Goal: Task Accomplishment & Management: Complete application form

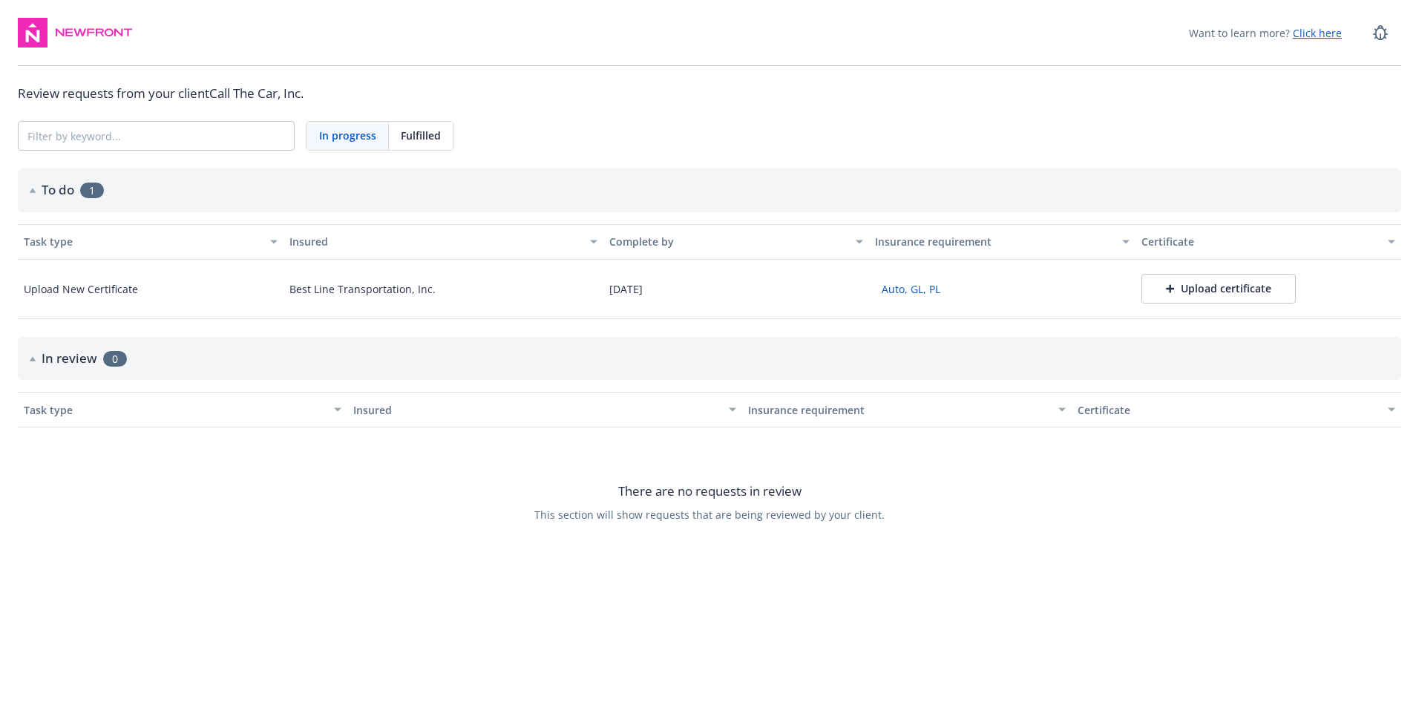
click at [1188, 292] on div "Upload certificate" at bounding box center [1218, 288] width 105 height 15
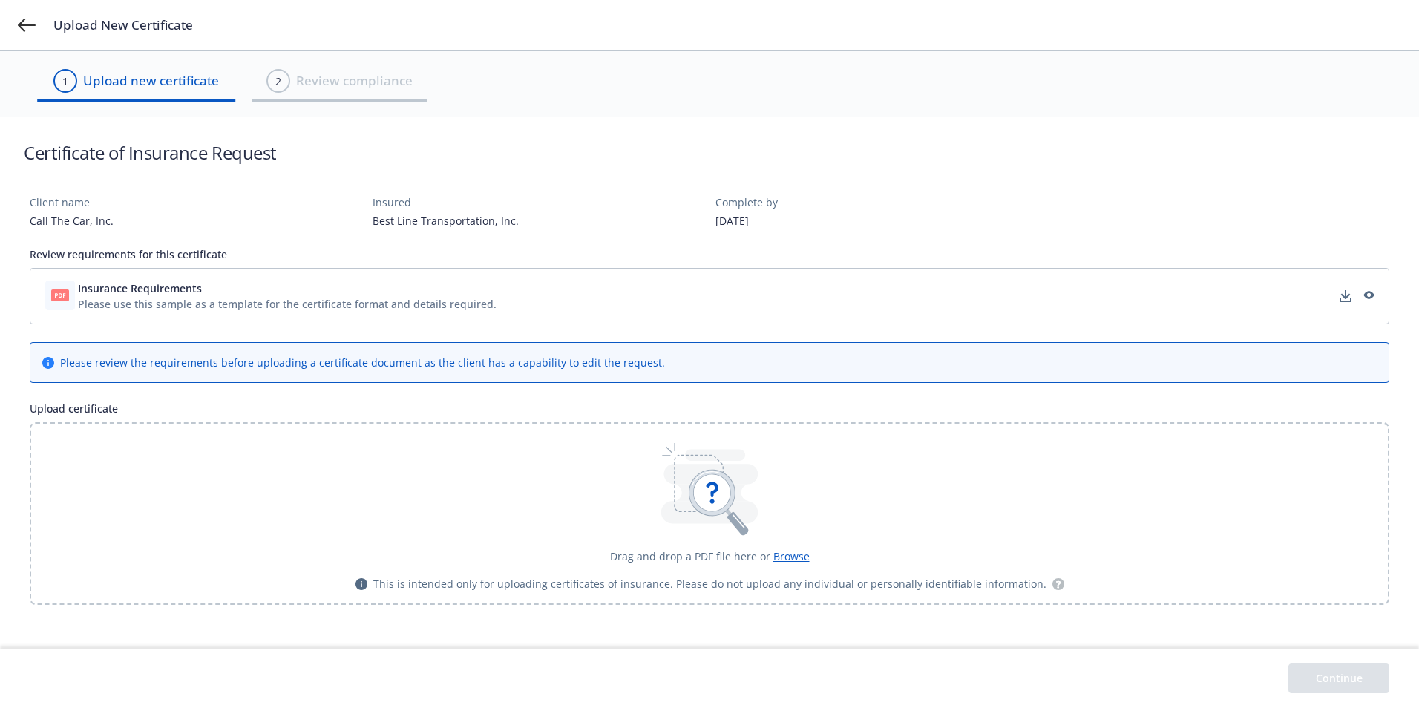
click at [710, 506] on icon at bounding box center [712, 493] width 36 height 36
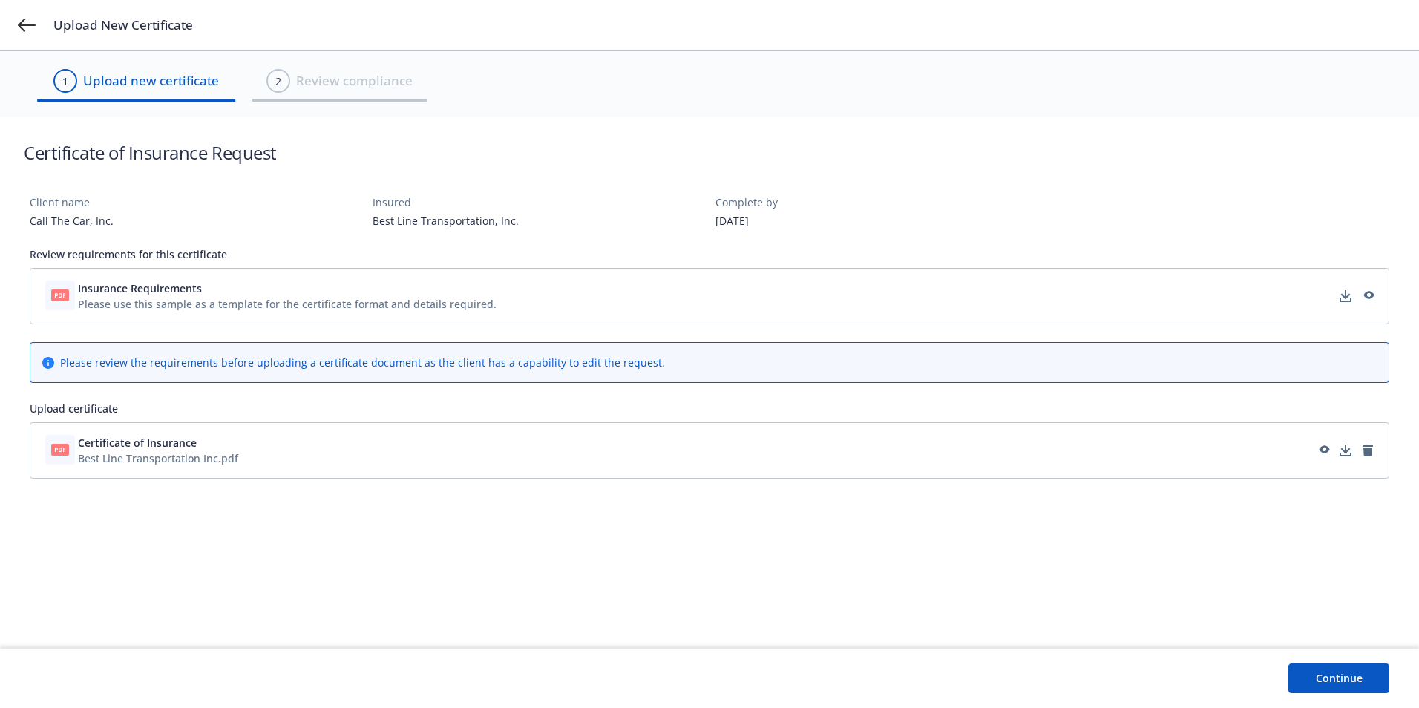
click at [1362, 674] on button "Continue" at bounding box center [1338, 678] width 101 height 30
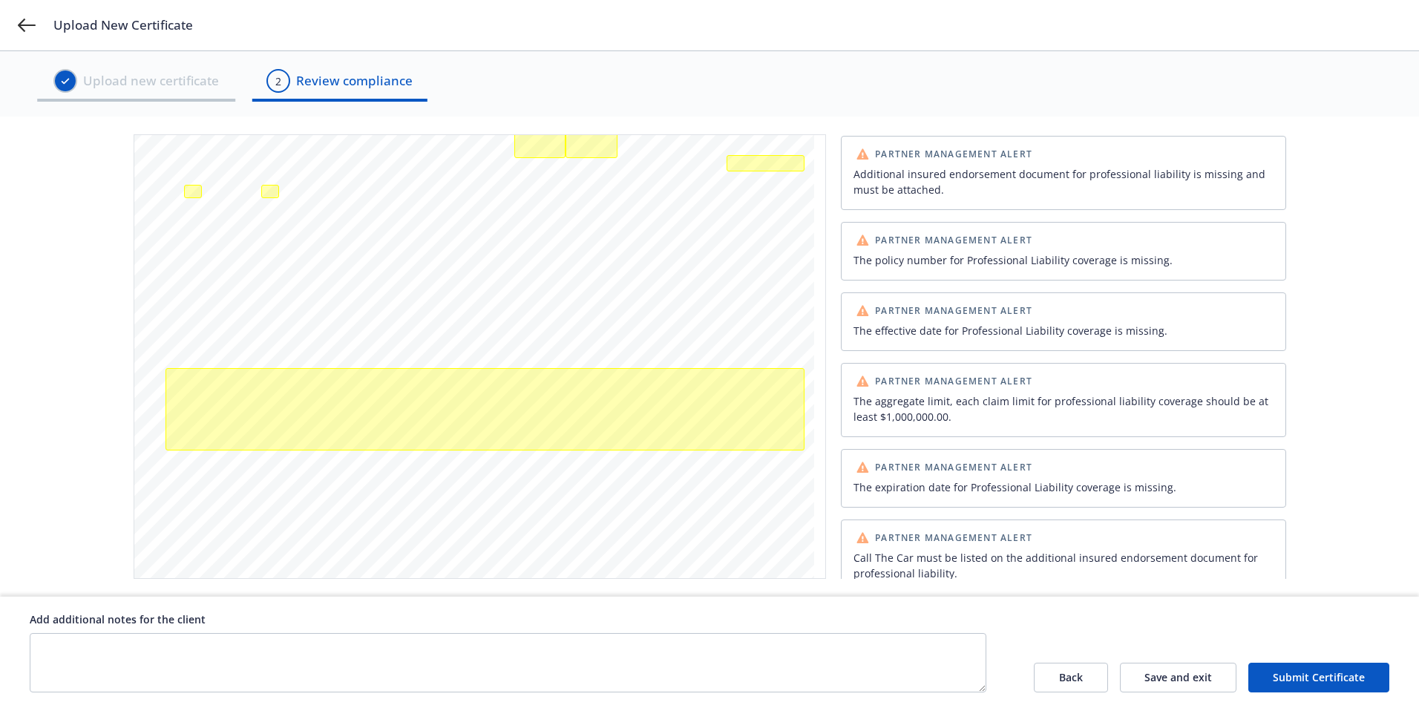
scroll to position [591, 0]
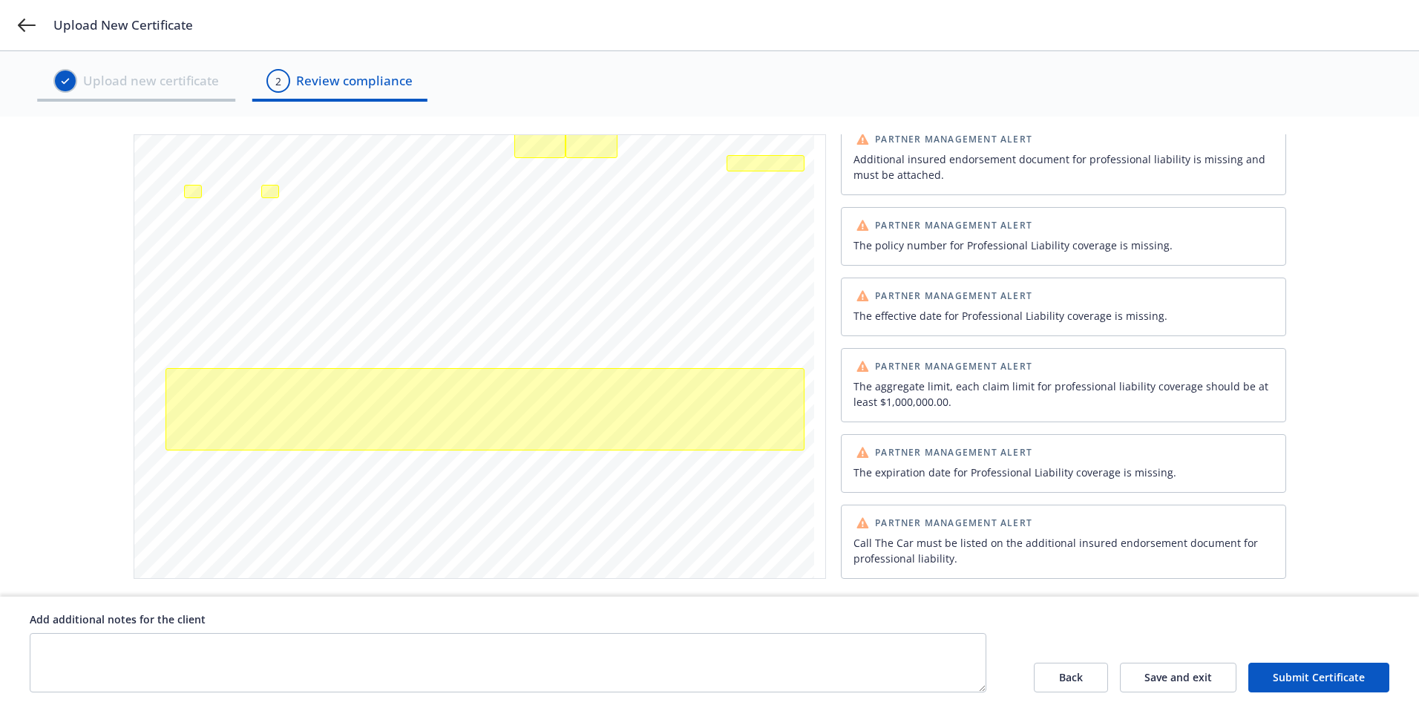
click at [1303, 672] on button "Submit Certificate" at bounding box center [1318, 678] width 141 height 30
